Goal: Task Accomplishment & Management: Manage account settings

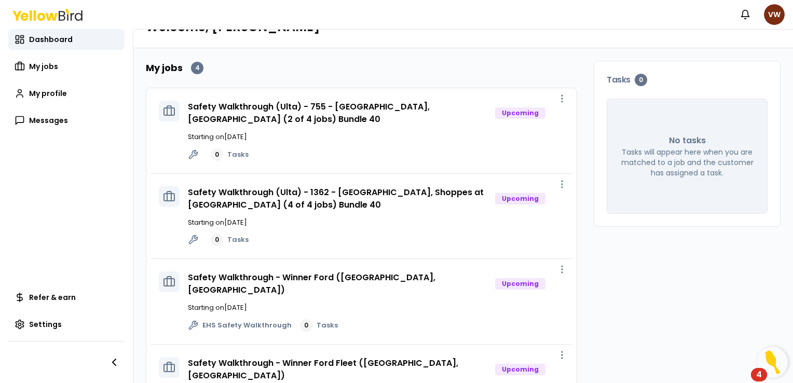
scroll to position [67, 0]
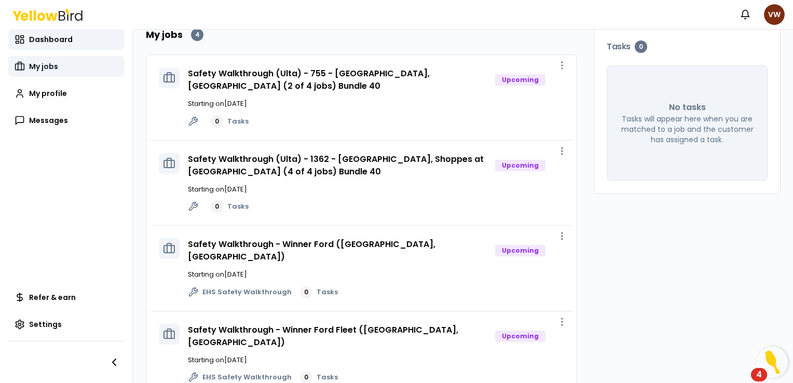
click at [53, 66] on span "My jobs" at bounding box center [43, 66] width 29 height 10
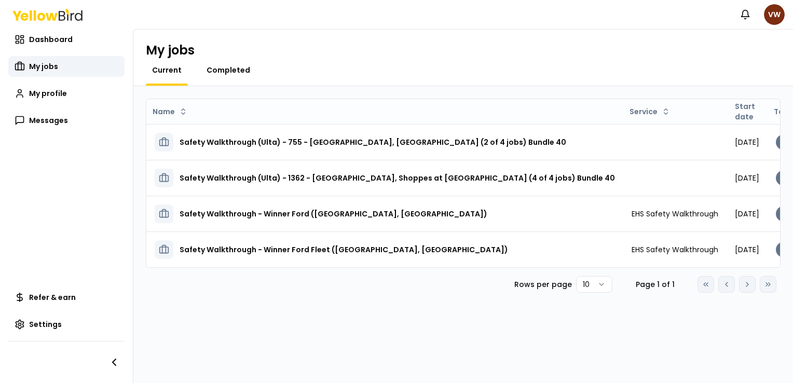
click at [228, 66] on span "Completed" at bounding box center [228, 70] width 44 height 10
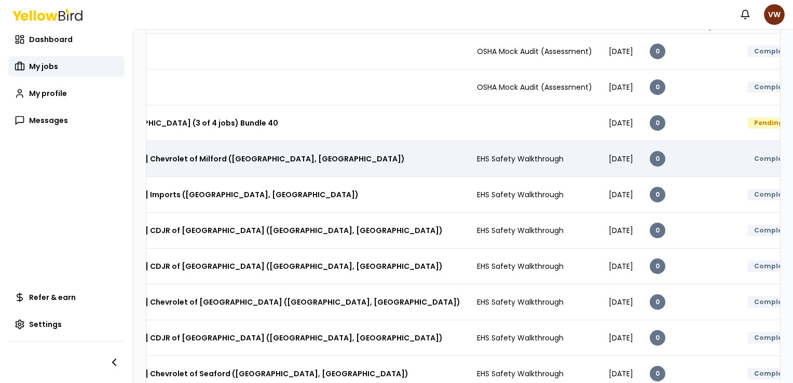
scroll to position [131, 0]
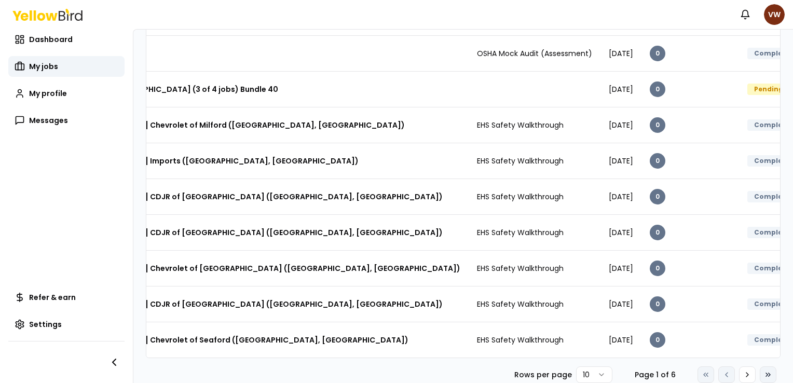
click at [764, 373] on icon at bounding box center [768, 374] width 8 height 8
